Goal: Navigation & Orientation: Go to known website

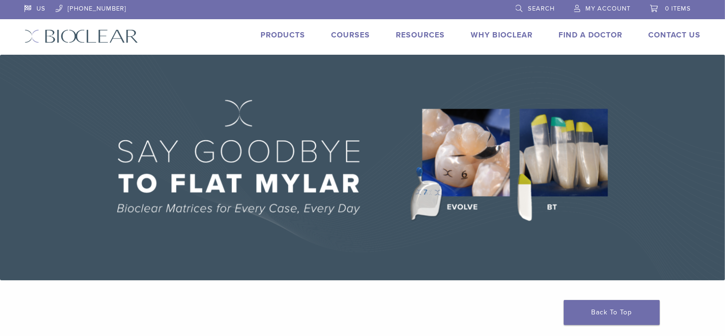
drag, startPoint x: 89, startPoint y: 24, endPoint x: 87, endPoint y: 30, distance: 6.5
click at [86, 25] on div "US [PHONE_NUMBER] Search My Account 0 items Cart No products in the cart. Back …" at bounding box center [362, 27] width 691 height 55
click at [87, 35] on img at bounding box center [81, 36] width 114 height 14
click at [58, 34] on img at bounding box center [81, 36] width 114 height 14
